Goal: Task Accomplishment & Management: Manage account settings

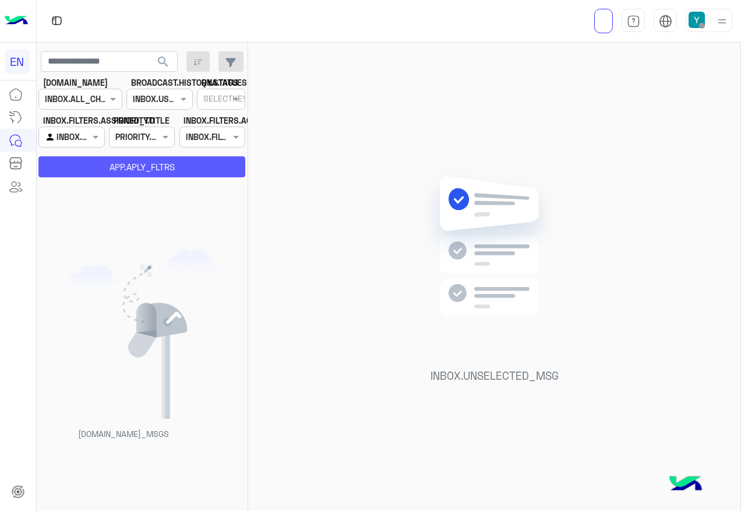
click at [138, 159] on button "APP.APLY_FLTRS" at bounding box center [141, 166] width 207 height 21
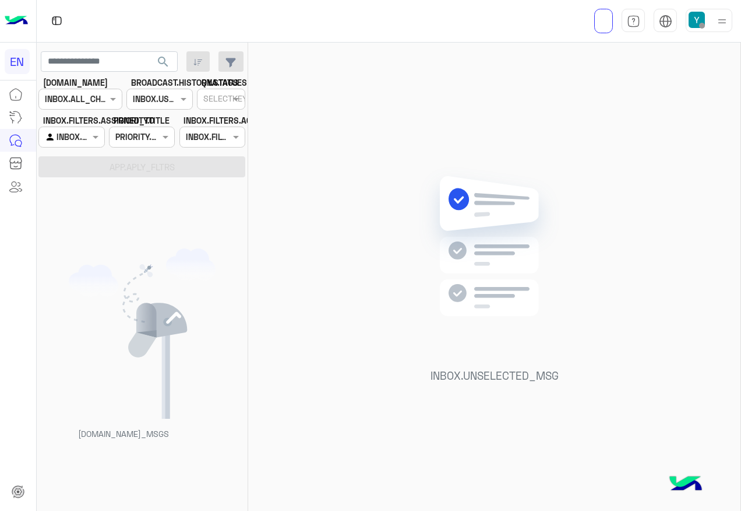
click at [52, 132] on input "text" at bounding box center [58, 137] width 27 height 12
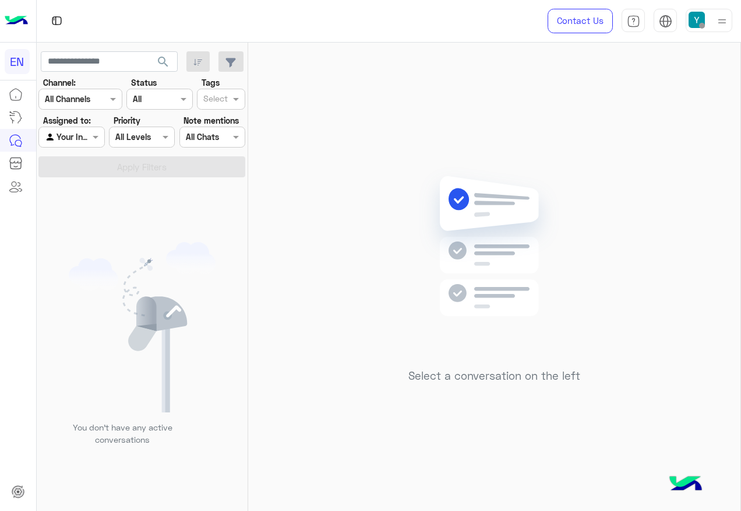
drag, startPoint x: 85, startPoint y: 148, endPoint x: 87, endPoint y: 135, distance: 13.6
click at [85, 147] on section "Channel: Channel All Channels Status Channel All Tags Select Assigned to: Agent…" at bounding box center [142, 126] width 194 height 101
click at [87, 131] on div at bounding box center [71, 136] width 65 height 13
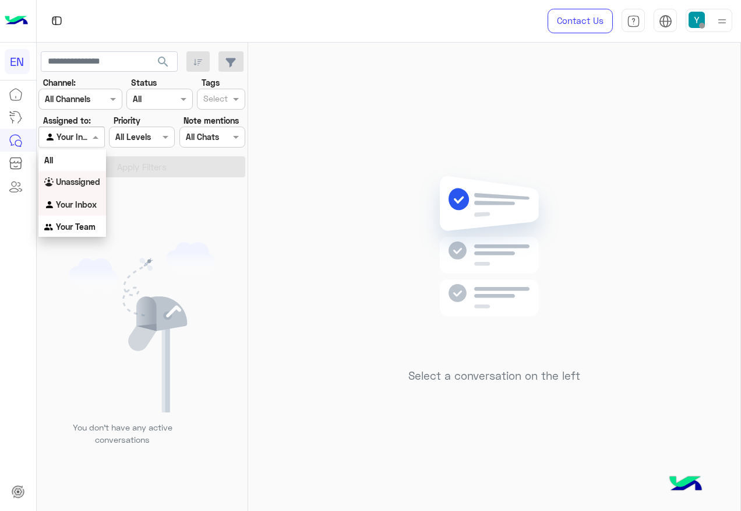
click at [89, 181] on b "Unassigned" at bounding box center [78, 182] width 44 height 10
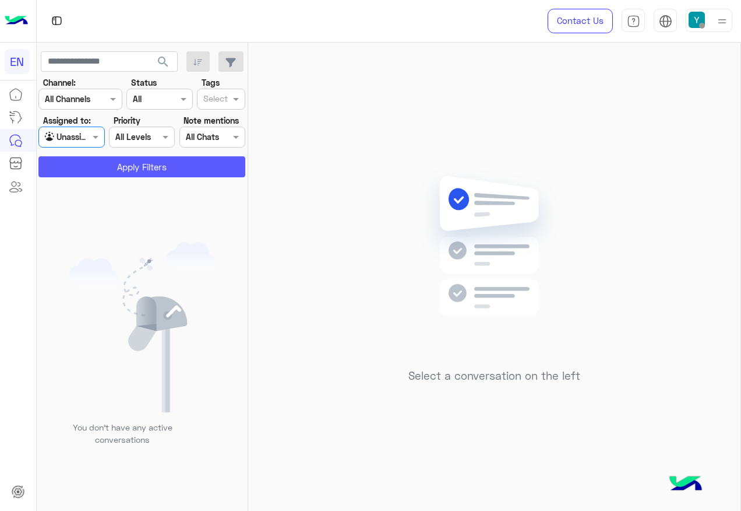
click at [107, 167] on button "Apply Filters" at bounding box center [141, 166] width 207 height 21
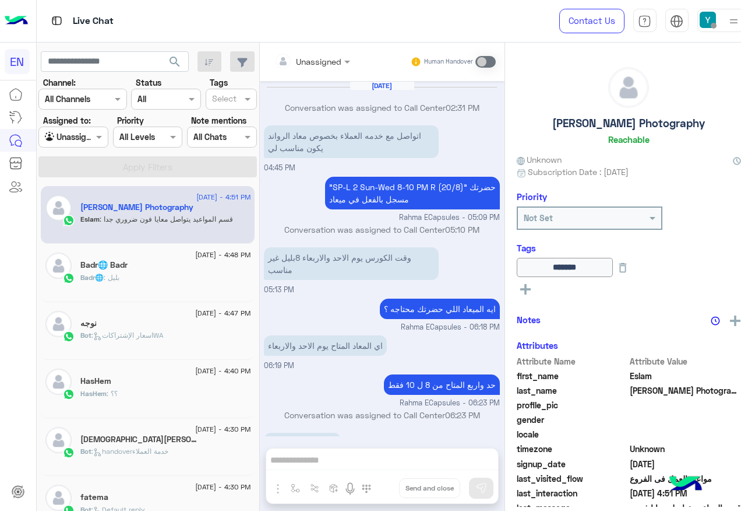
scroll to position [494, 0]
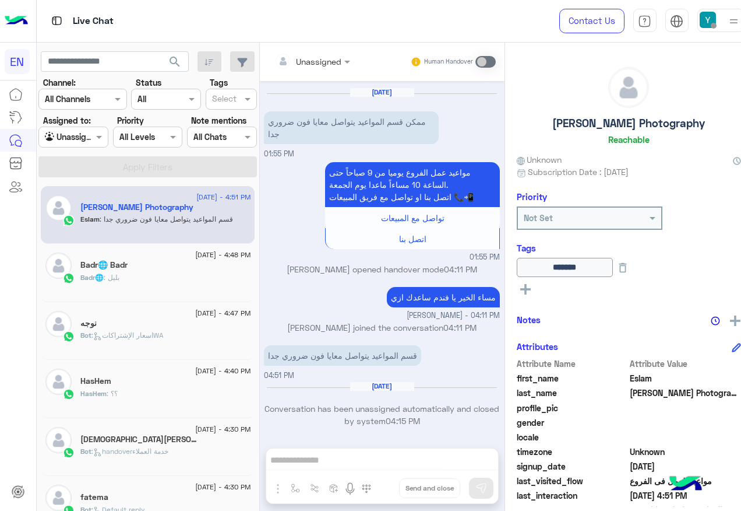
click at [85, 122] on label "Assigned to:" at bounding box center [67, 120] width 48 height 12
click at [82, 131] on div at bounding box center [73, 136] width 69 height 13
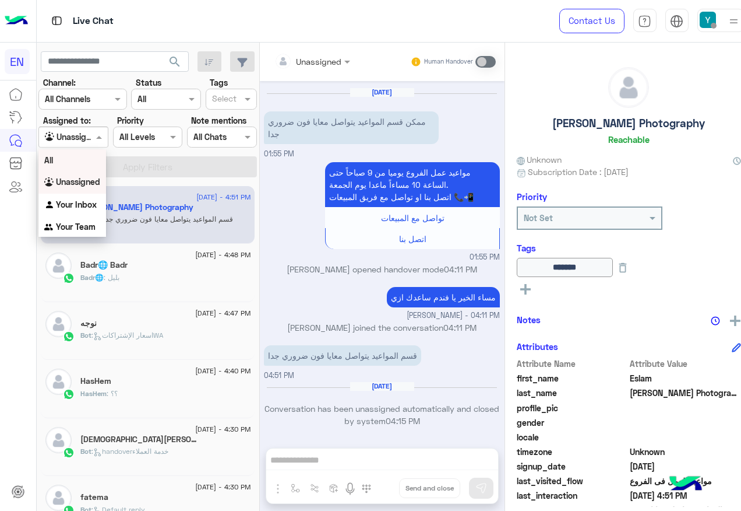
click at [81, 154] on div "All" at bounding box center [72, 160] width 68 height 22
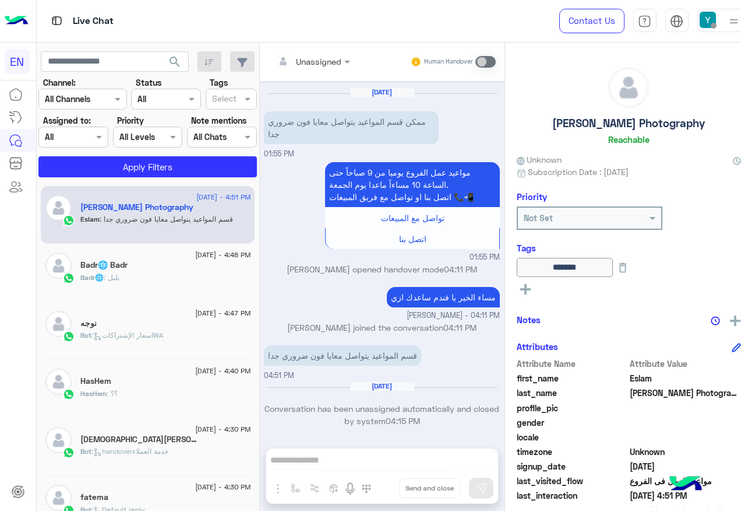
click at [81, 154] on section "Channel: Channel All Channels Status Channel All Tags Select Assigned to: Agent…" at bounding box center [147, 126] width 205 height 101
click at [81, 158] on button "Apply Filters" at bounding box center [147, 166] width 219 height 21
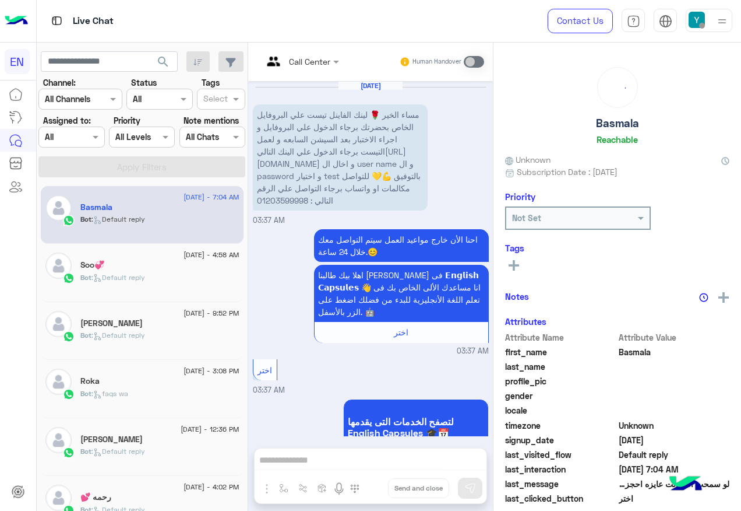
scroll to position [760, 0]
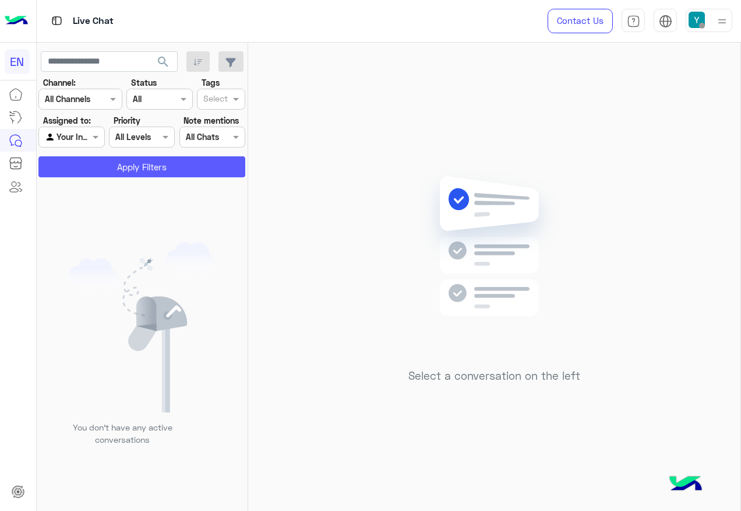
click at [164, 171] on button "Apply Filters" at bounding box center [141, 166] width 207 height 21
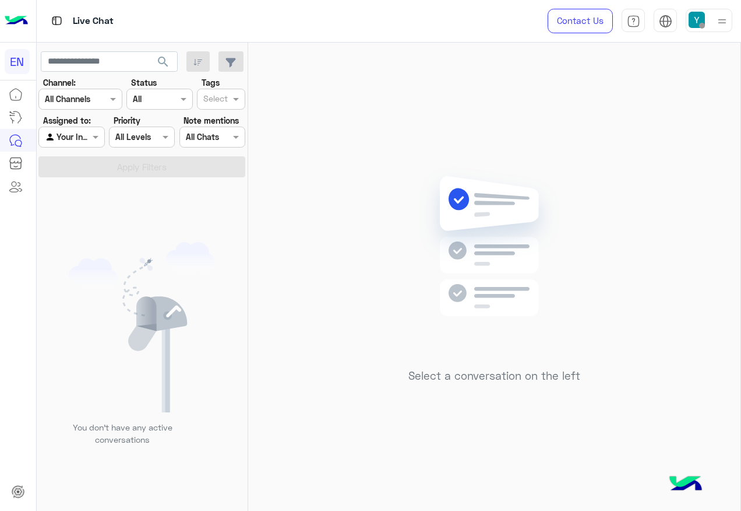
click at [90, 146] on div "Agent Filter Your Inbox" at bounding box center [71, 136] width 66 height 21
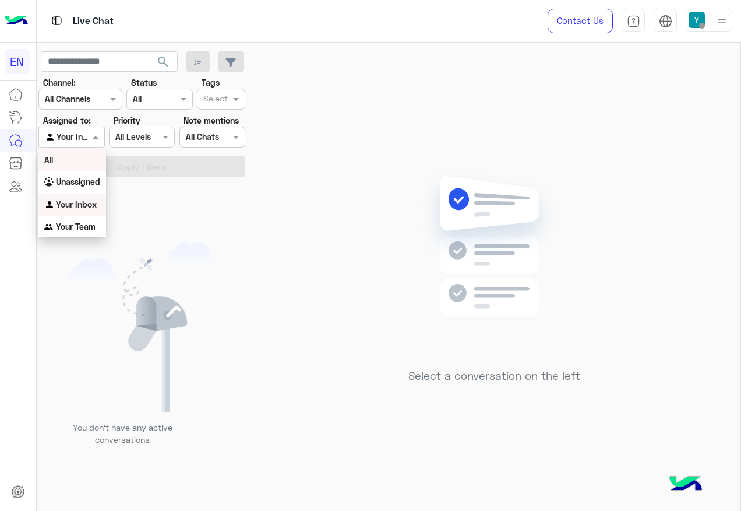
click at [86, 163] on div "All" at bounding box center [72, 160] width 68 height 22
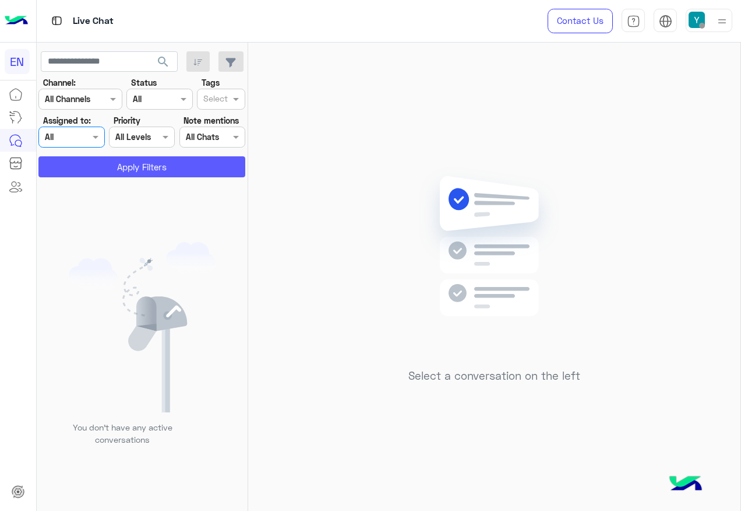
click at [93, 166] on button "Apply Filters" at bounding box center [141, 166] width 207 height 21
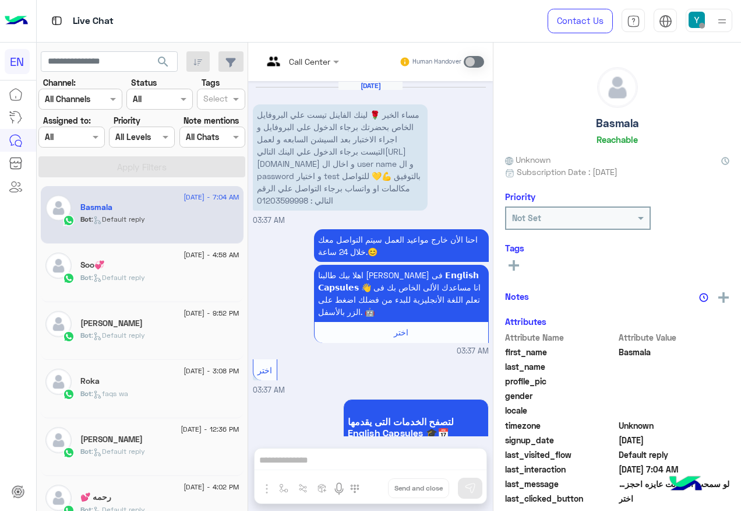
scroll to position [760, 0]
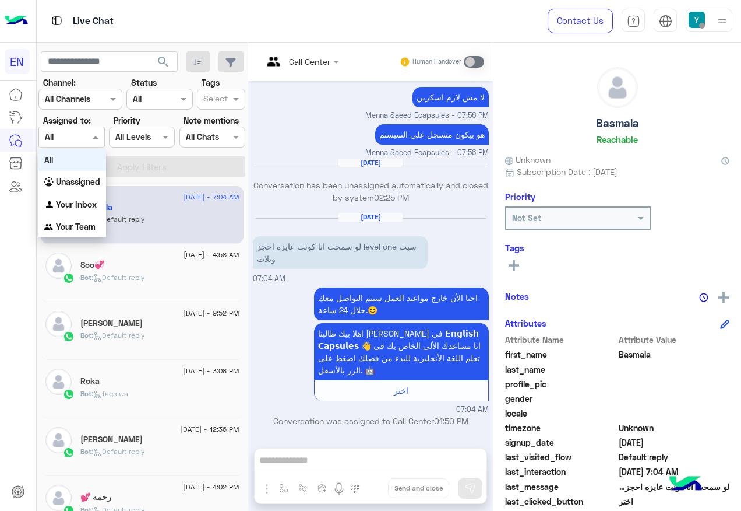
click at [66, 131] on input "text" at bounding box center [58, 137] width 27 height 12
click at [66, 226] on b "Your Team" at bounding box center [76, 226] width 40 height 10
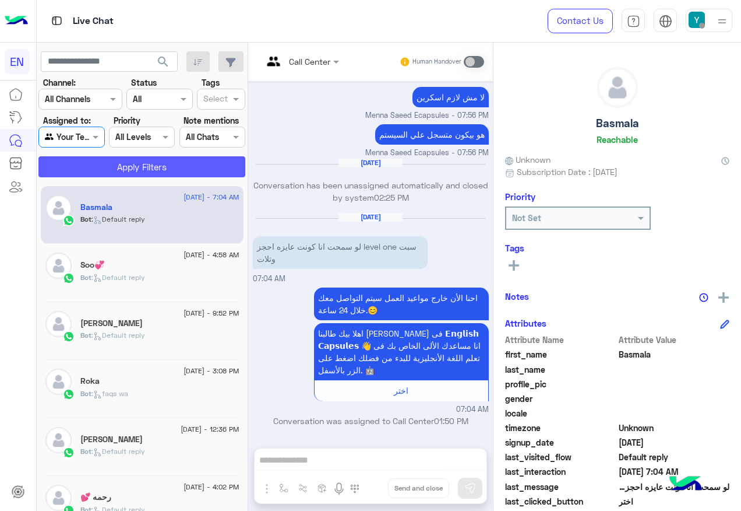
click at [45, 166] on button "Apply Filters" at bounding box center [141, 166] width 207 height 21
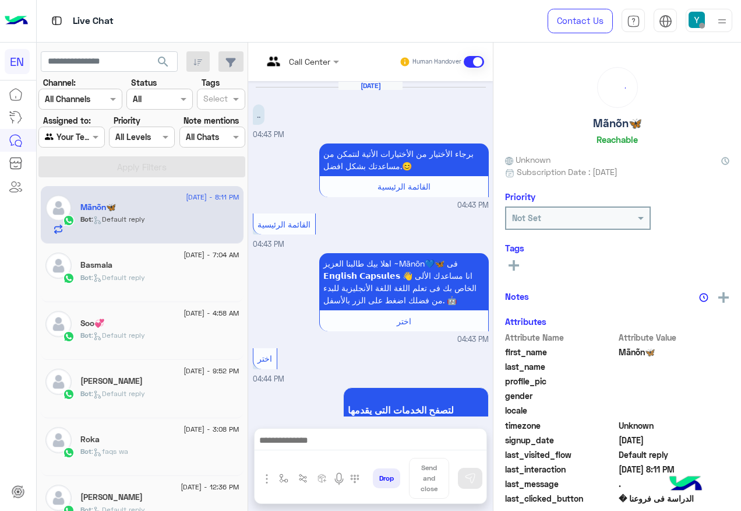
scroll to position [533, 0]
